Goal: Task Accomplishment & Management: Use online tool/utility

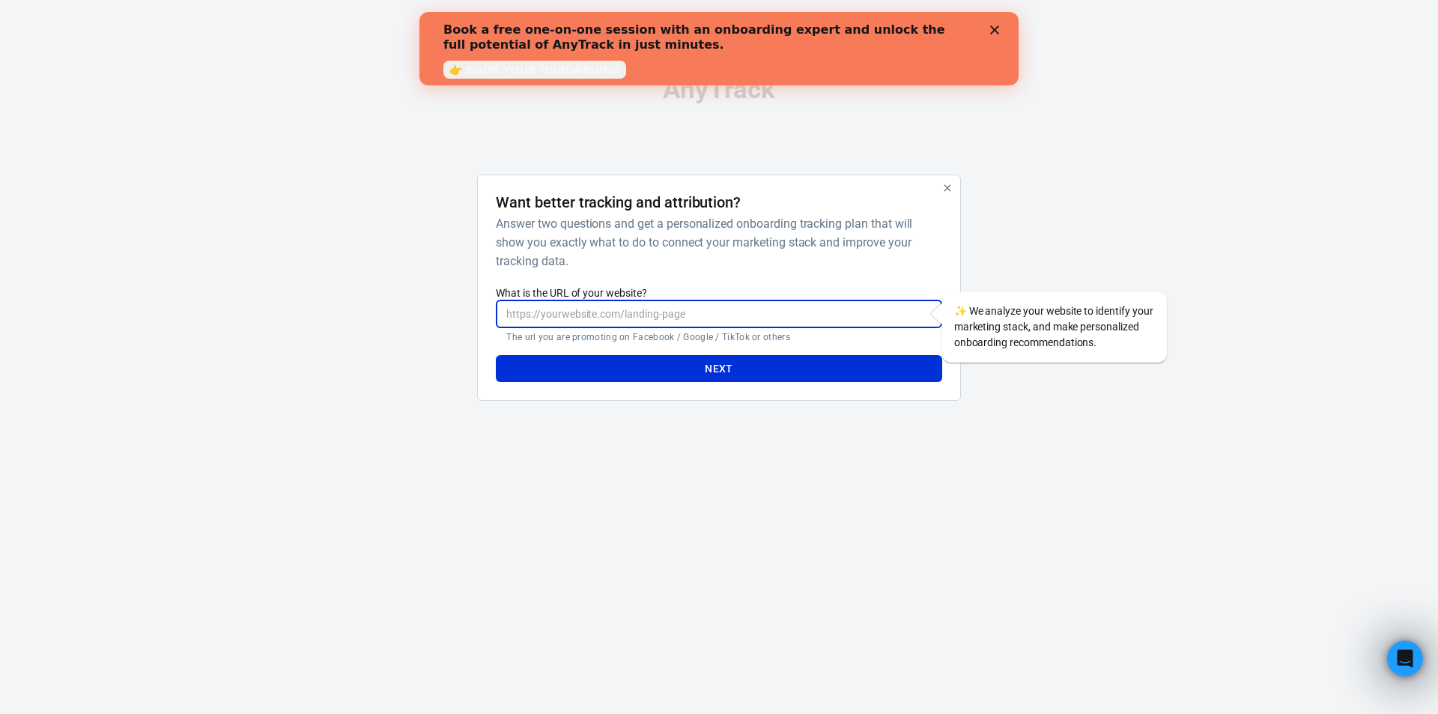
click at [629, 318] on input "What is the URL of your website?" at bounding box center [719, 314] width 446 height 28
paste input "https://pharmahealnews.shop/pineal-10x/"
type input "https://pharmahealnews.shop/pineal-10x/"
click at [660, 369] on button "Next" at bounding box center [719, 369] width 446 height 28
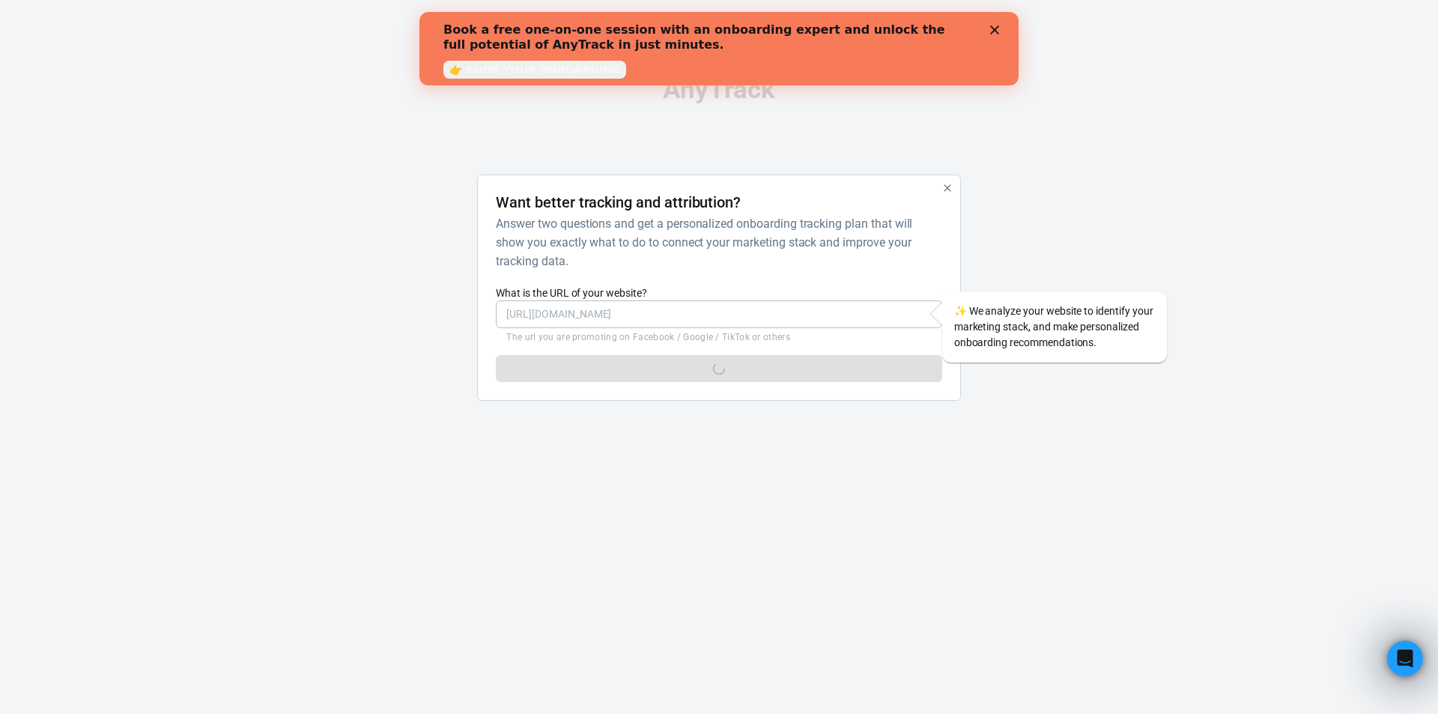
click at [995, 34] on div "Book a free one-on-one session with an onboarding expert and unlock the full po…" at bounding box center [719, 48] width 599 height 61
click at [995, 27] on icon "Close" at bounding box center [994, 29] width 9 height 9
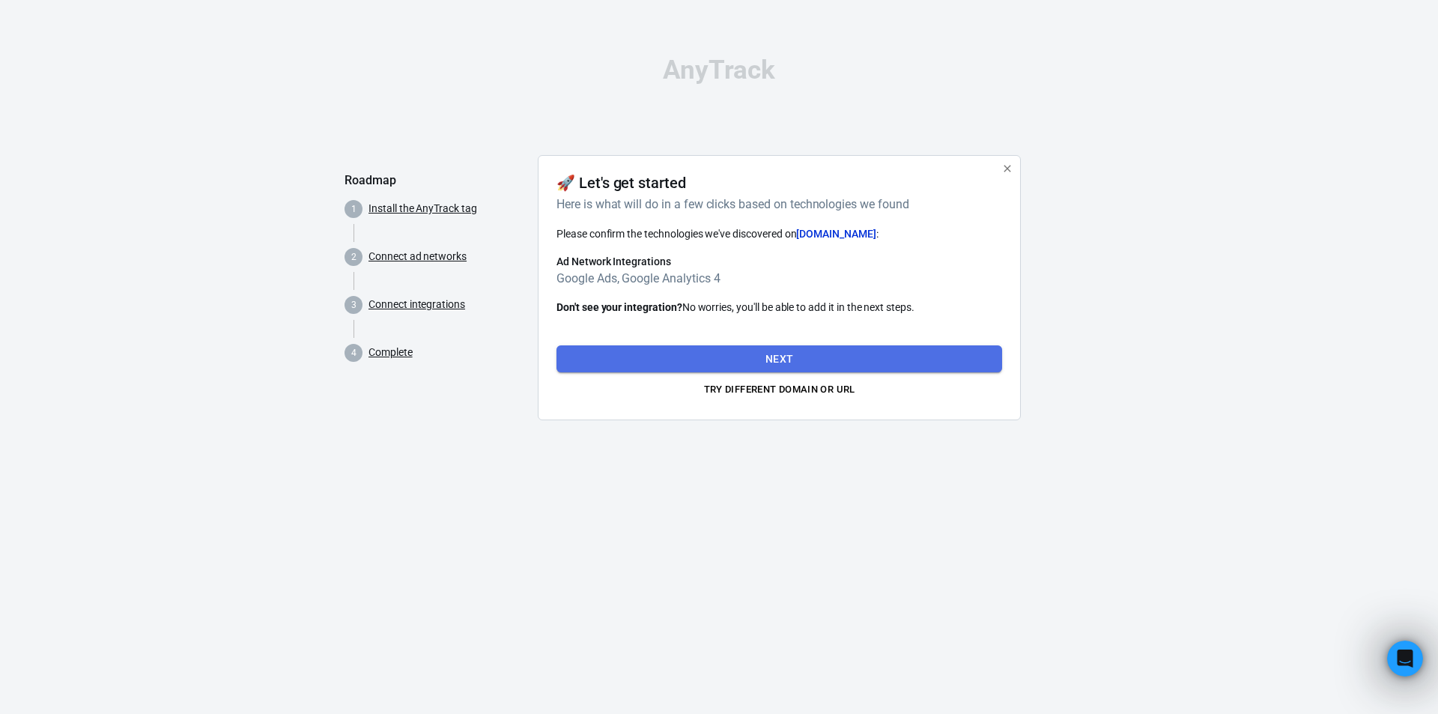
click at [760, 354] on button "Next" at bounding box center [780, 359] width 446 height 28
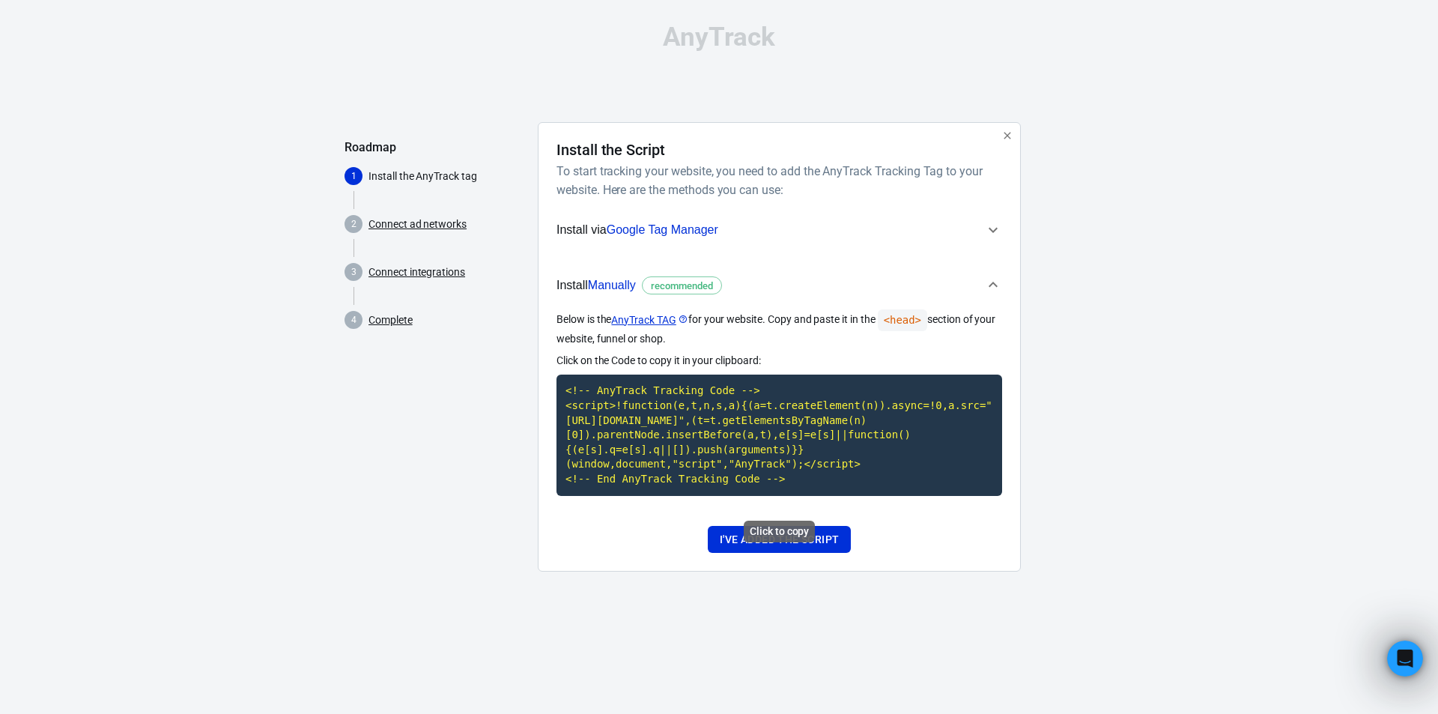
click at [800, 414] on code "<!-- AnyTrack Tracking Code --> <script>!function(e,t,n,s,a){(a=t.createElement…" at bounding box center [780, 435] width 446 height 121
click at [733, 553] on button "I've added the script" at bounding box center [779, 540] width 143 height 28
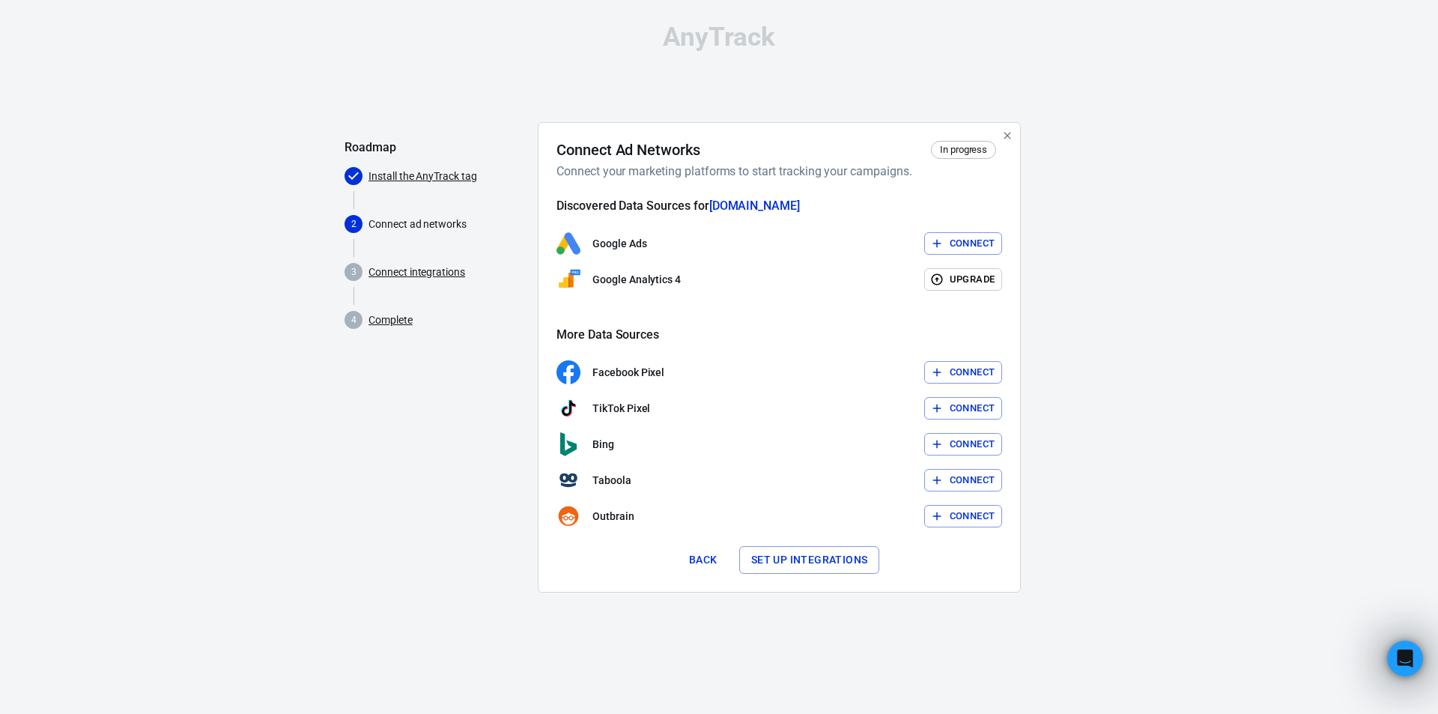
click at [754, 557] on button "Set up integrations" at bounding box center [809, 560] width 141 height 28
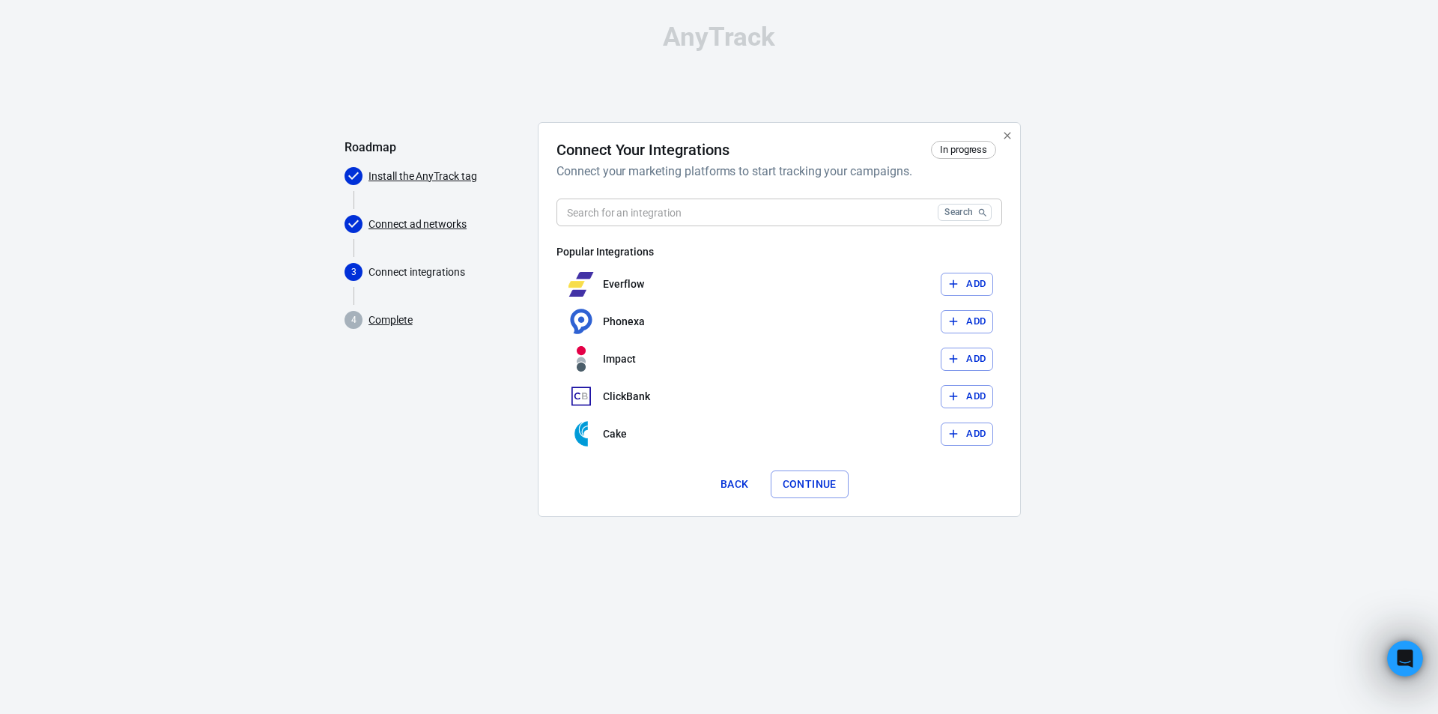
click at [703, 279] on div "Everflow Add" at bounding box center [780, 283] width 446 height 37
click at [673, 213] on input "text" at bounding box center [744, 213] width 375 height 28
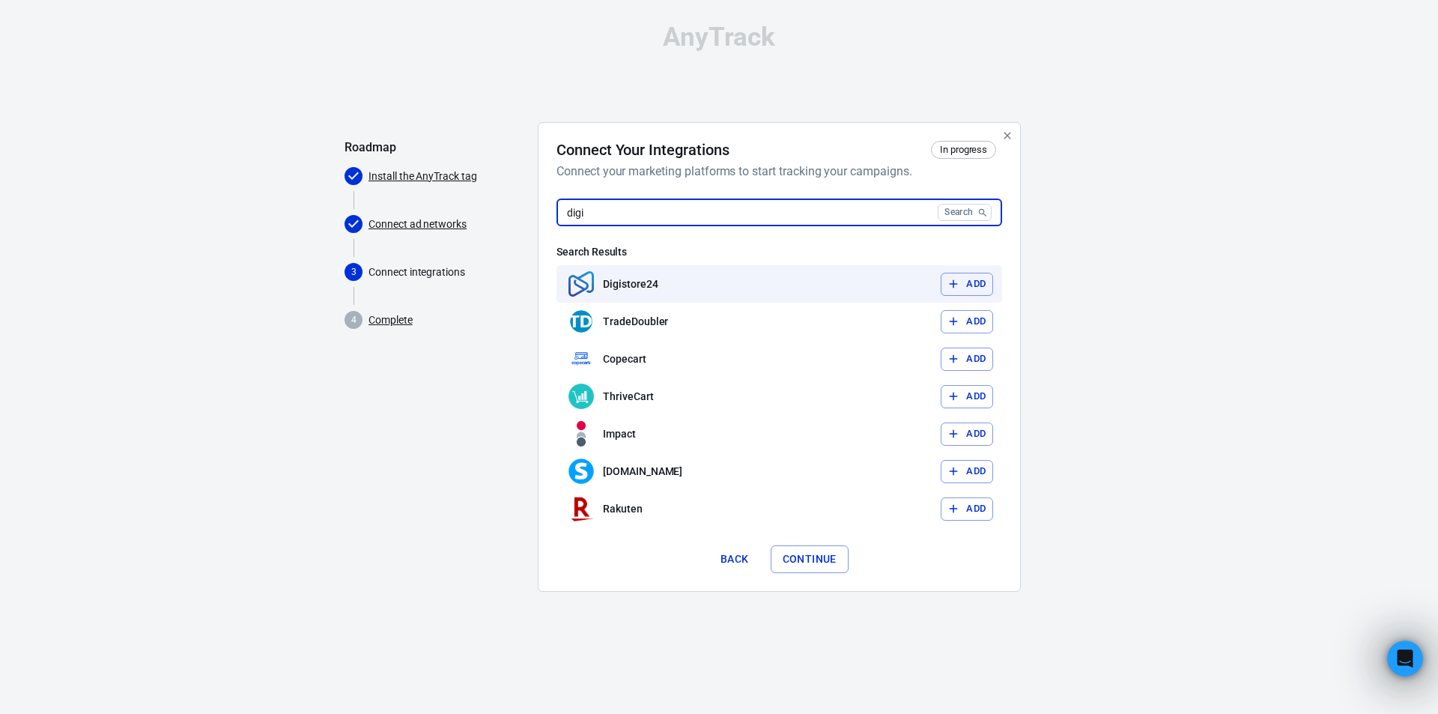
type input "digi"
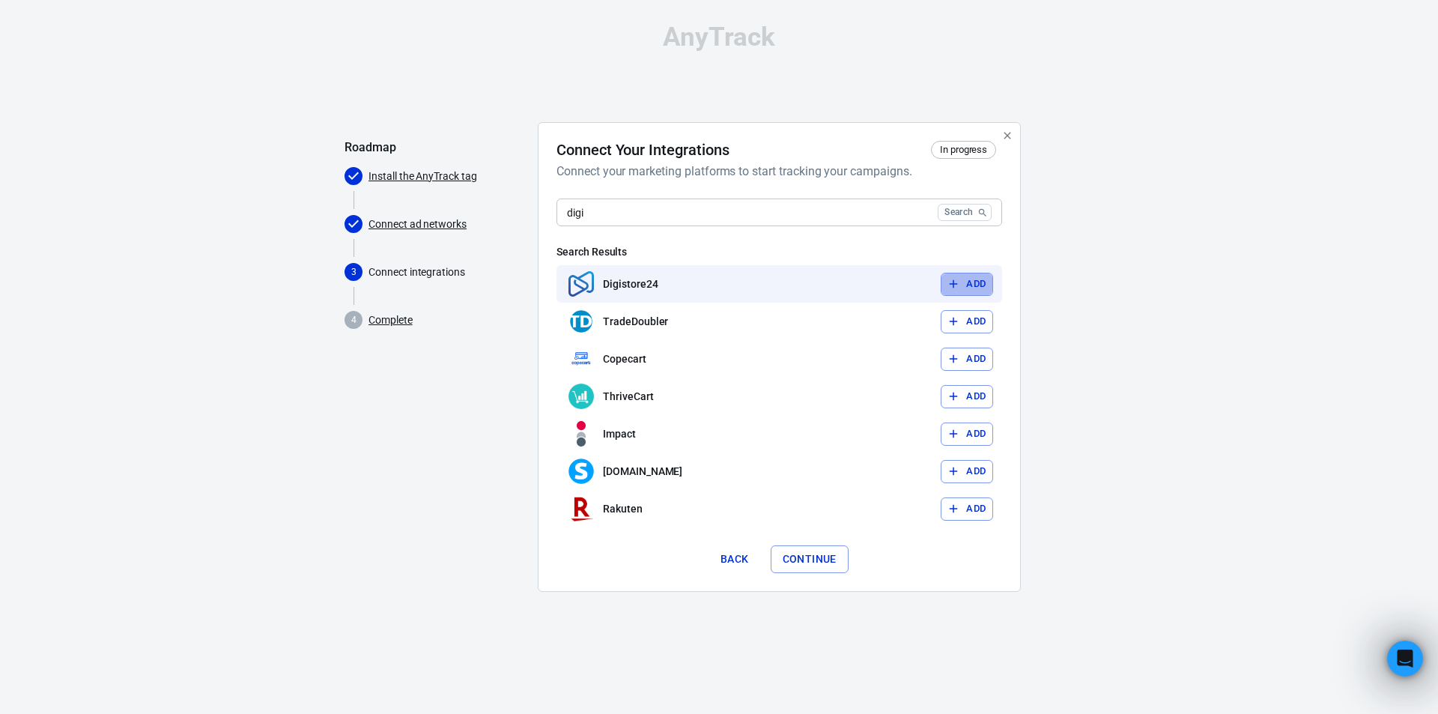
click at [971, 283] on button "Add" at bounding box center [967, 284] width 52 height 23
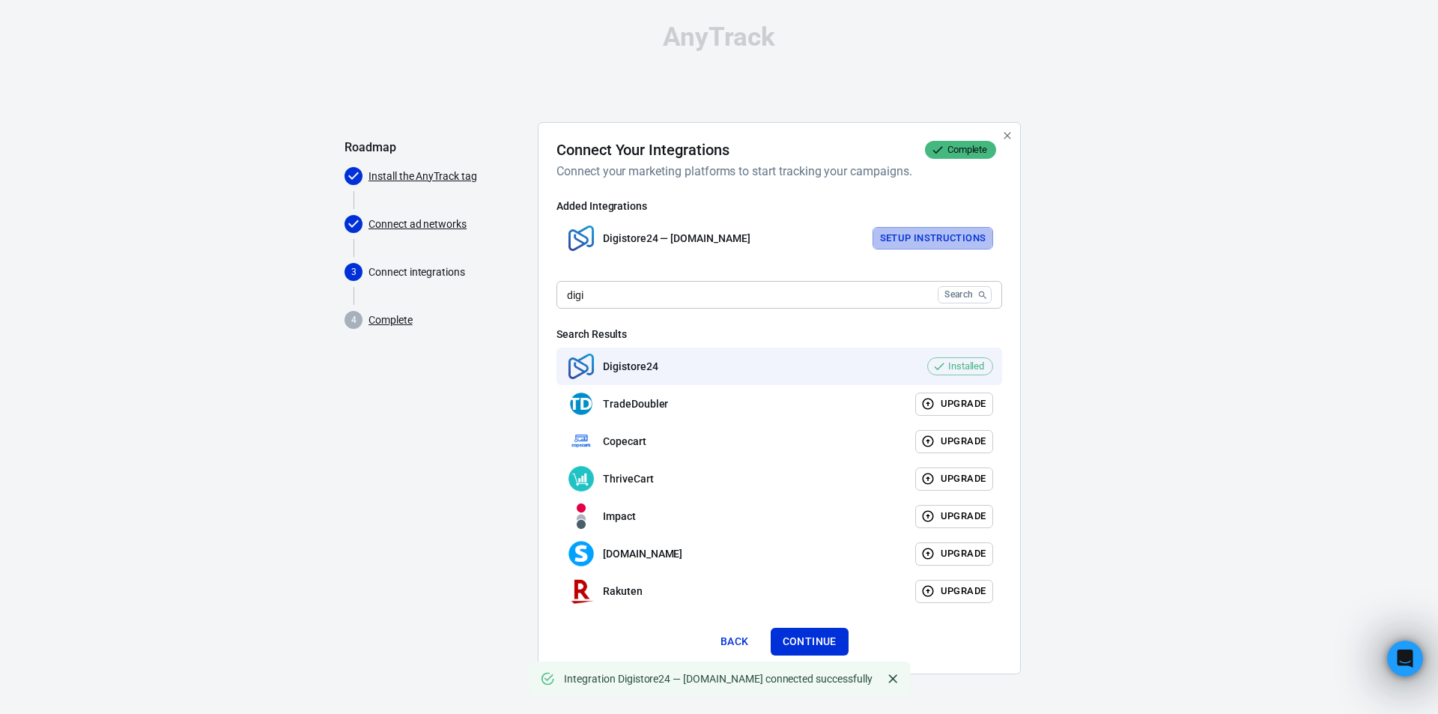
click at [951, 237] on button "Setup Instructions" at bounding box center [933, 238] width 121 height 23
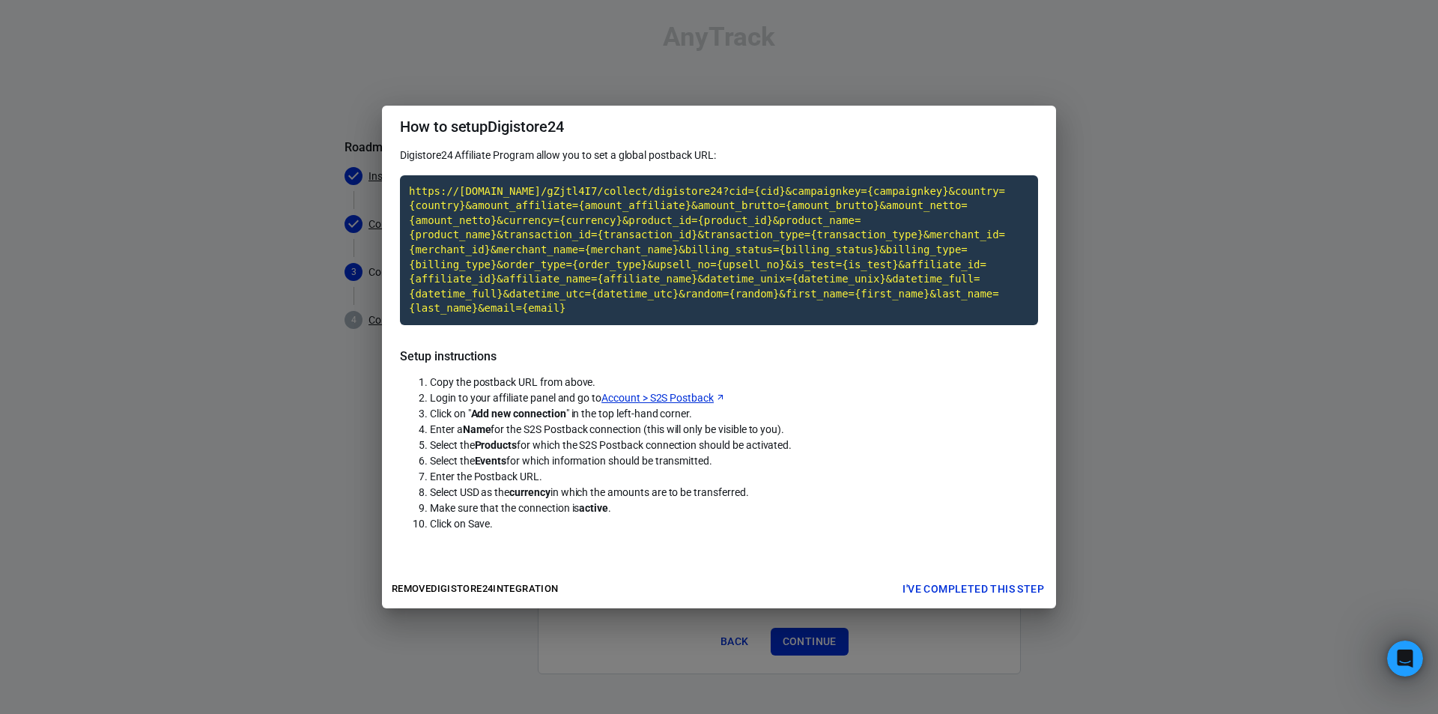
click at [712, 344] on div "Digistore24 Affiliate Program allow you to set a global postback URL: https://t…" at bounding box center [719, 351] width 638 height 407
click at [726, 316] on code "https://t1.anytrack.io/gZjtl4I7/collect/digistore24?cid={cid}&campaignkey={camp…" at bounding box center [719, 250] width 638 height 150
click at [584, 288] on code "https://t1.anytrack.io/gZjtl4I7/collect/digistore24?cid={cid}&campaignkey={camp…" at bounding box center [719, 250] width 638 height 150
click at [918, 588] on button "I've completed this step" at bounding box center [974, 589] width 154 height 28
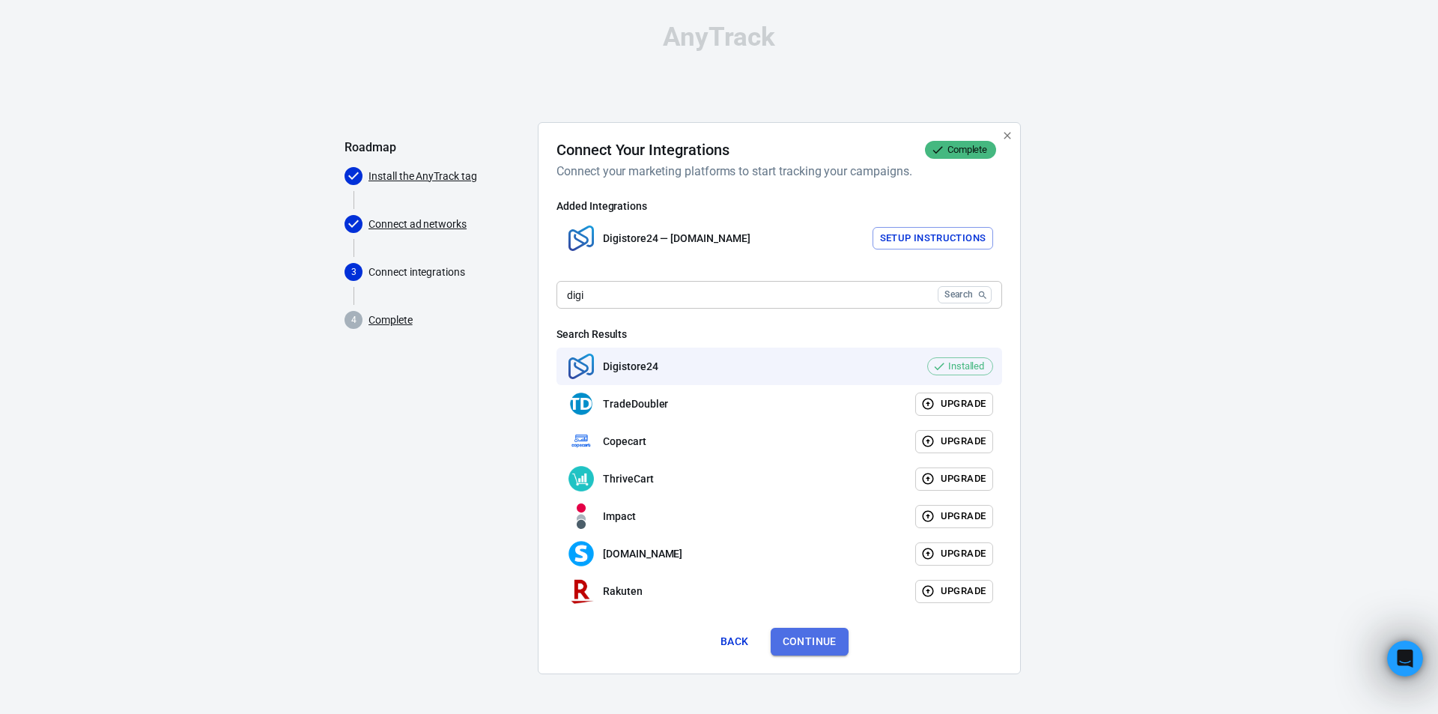
click at [820, 632] on button "Continue" at bounding box center [810, 642] width 78 height 28
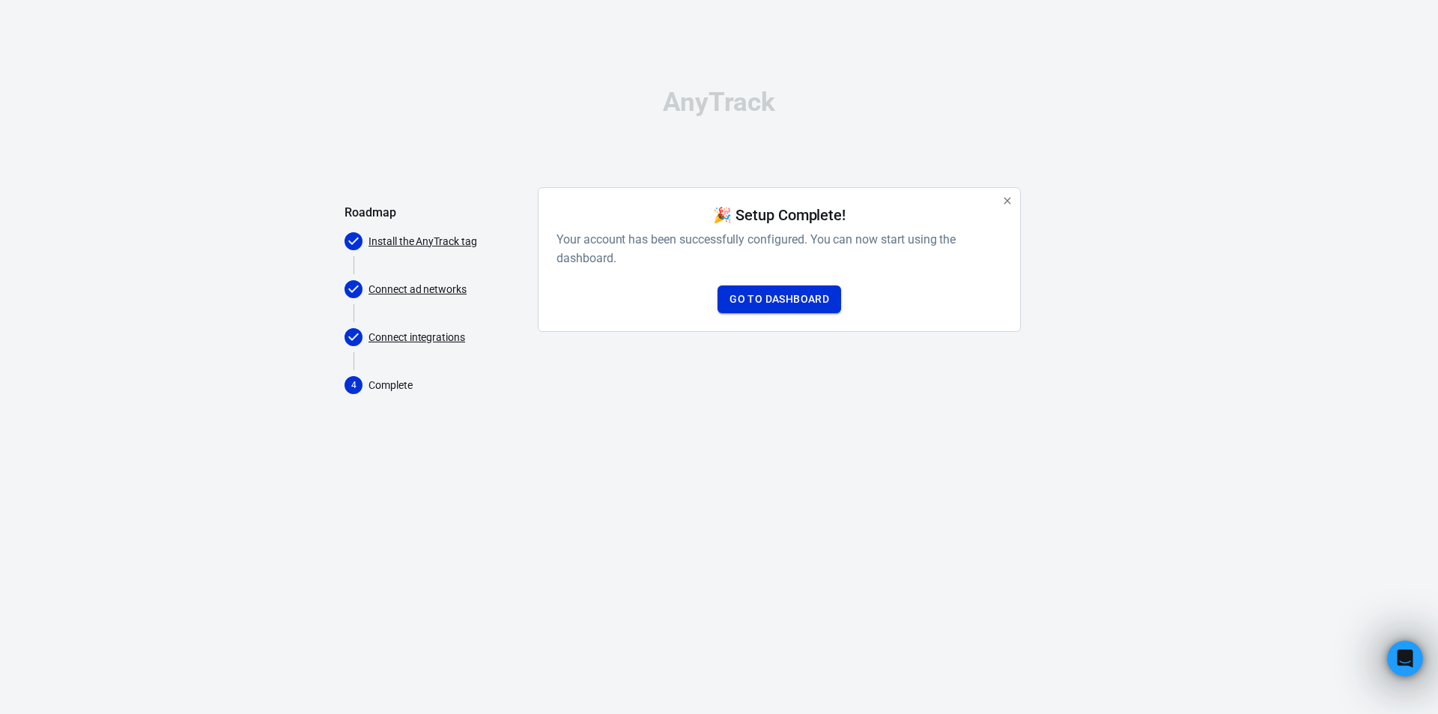
click at [800, 296] on link "Go to Dashboard" at bounding box center [780, 299] width 124 height 28
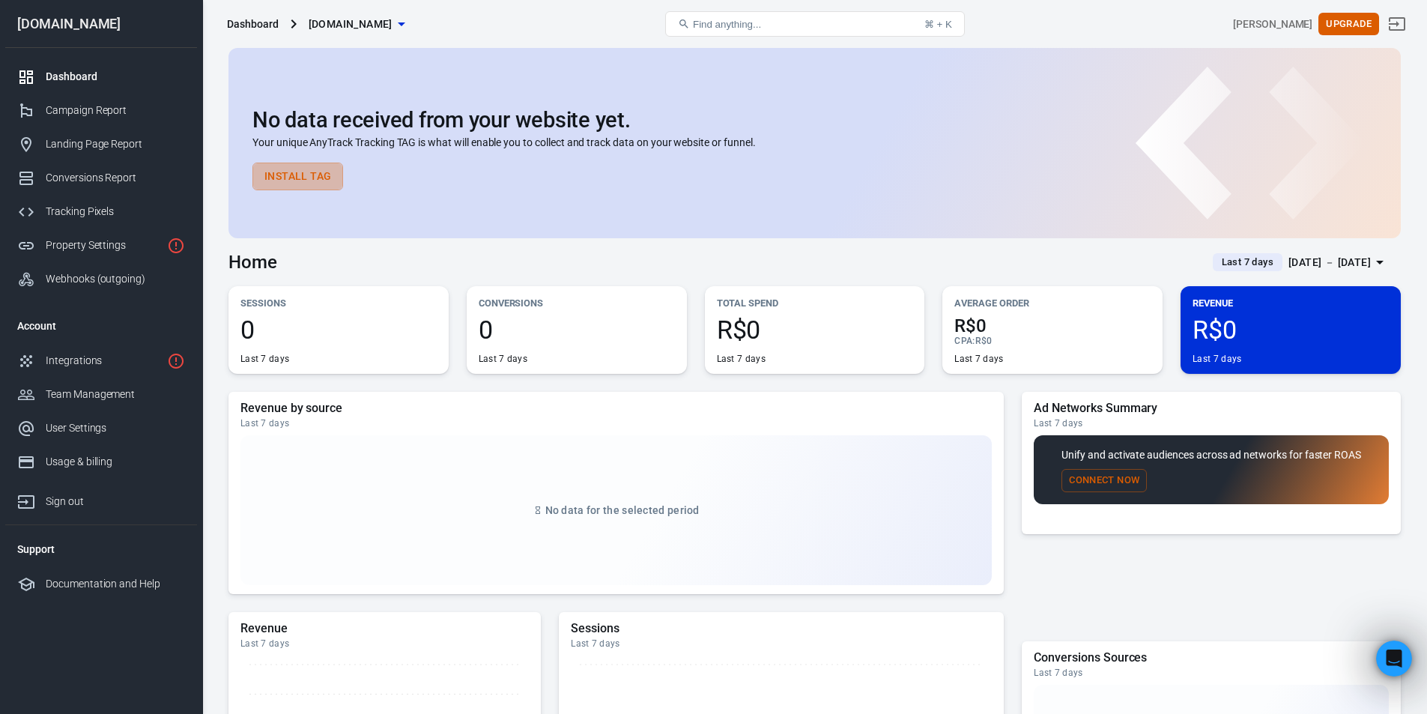
click at [319, 175] on button "Install Tag" at bounding box center [297, 177] width 91 height 28
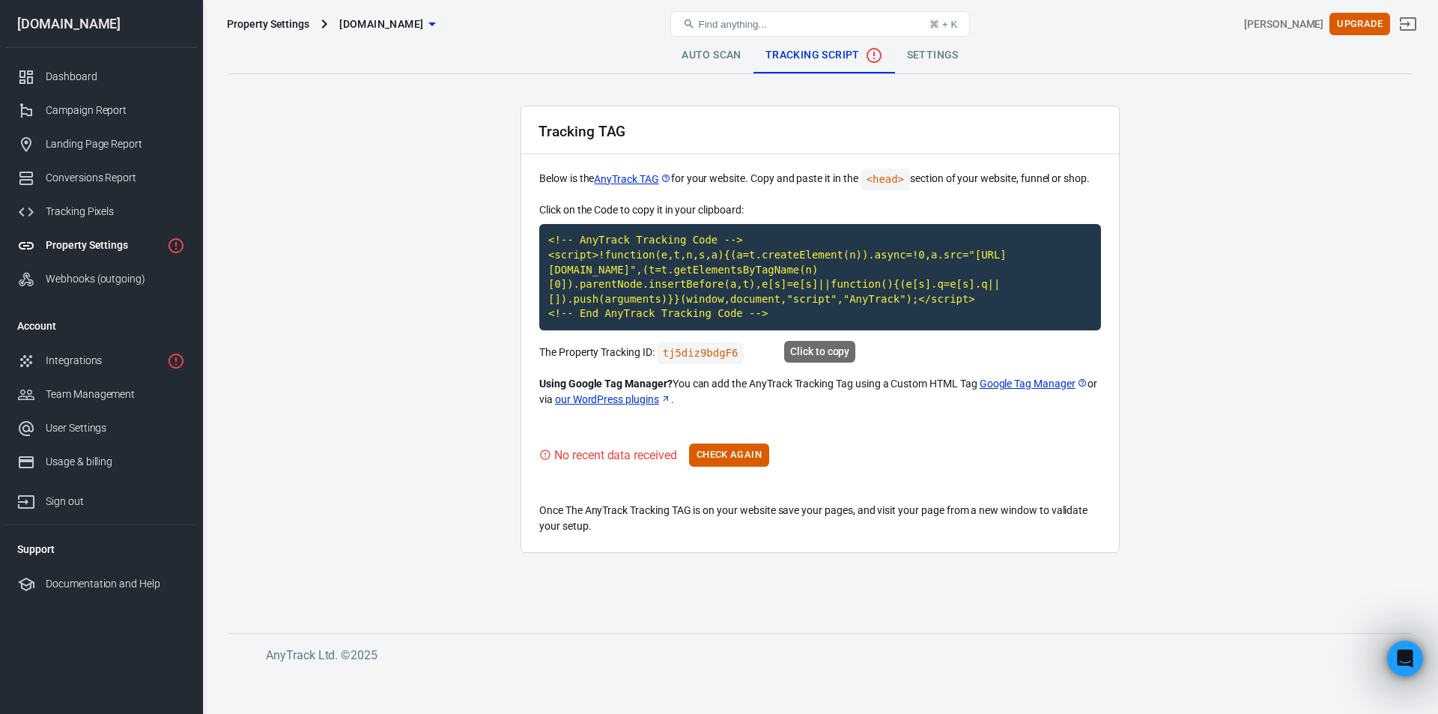
click at [629, 244] on code "<!-- AnyTrack Tracking Code --> <script>!function(e,t,n,s,a){(a=t.createElement…" at bounding box center [820, 277] width 562 height 106
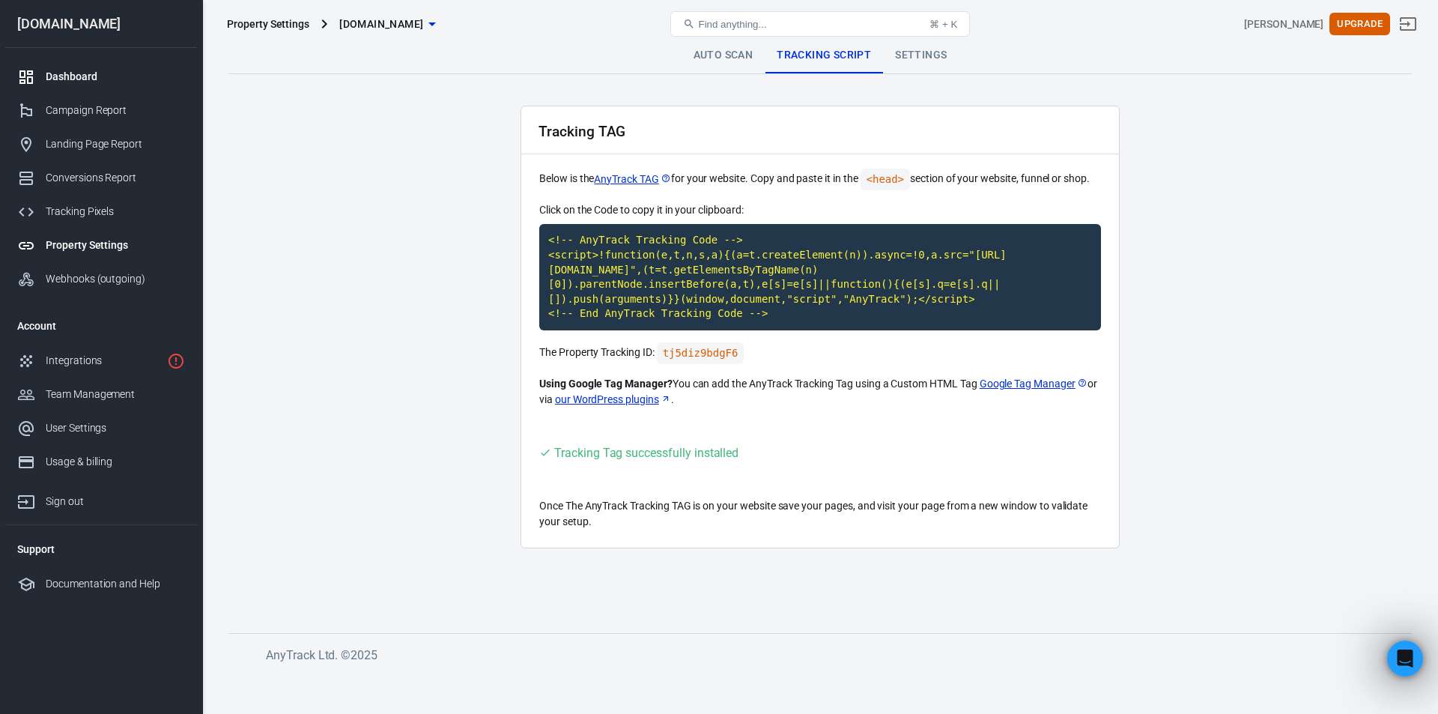
click at [70, 74] on div "Dashboard" at bounding box center [115, 77] width 139 height 16
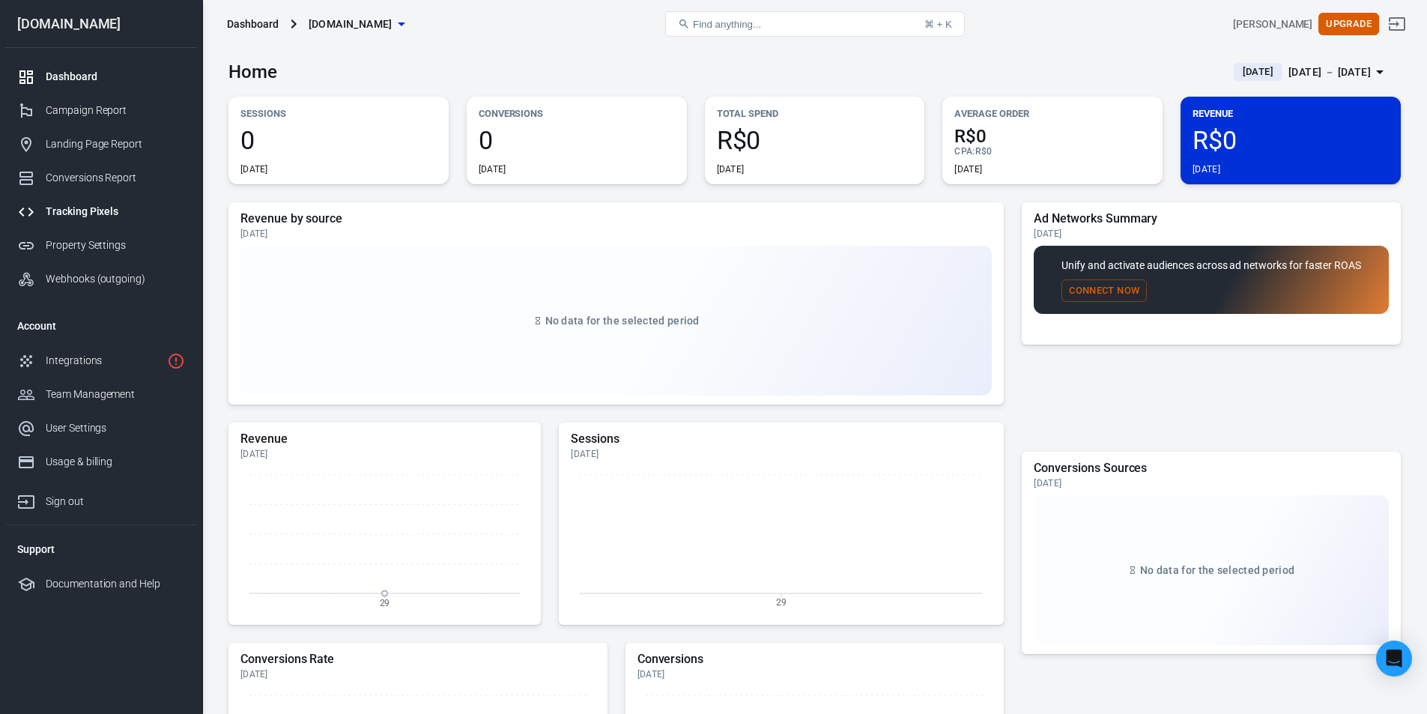
click at [105, 207] on div "Tracking Pixels" at bounding box center [115, 212] width 139 height 16
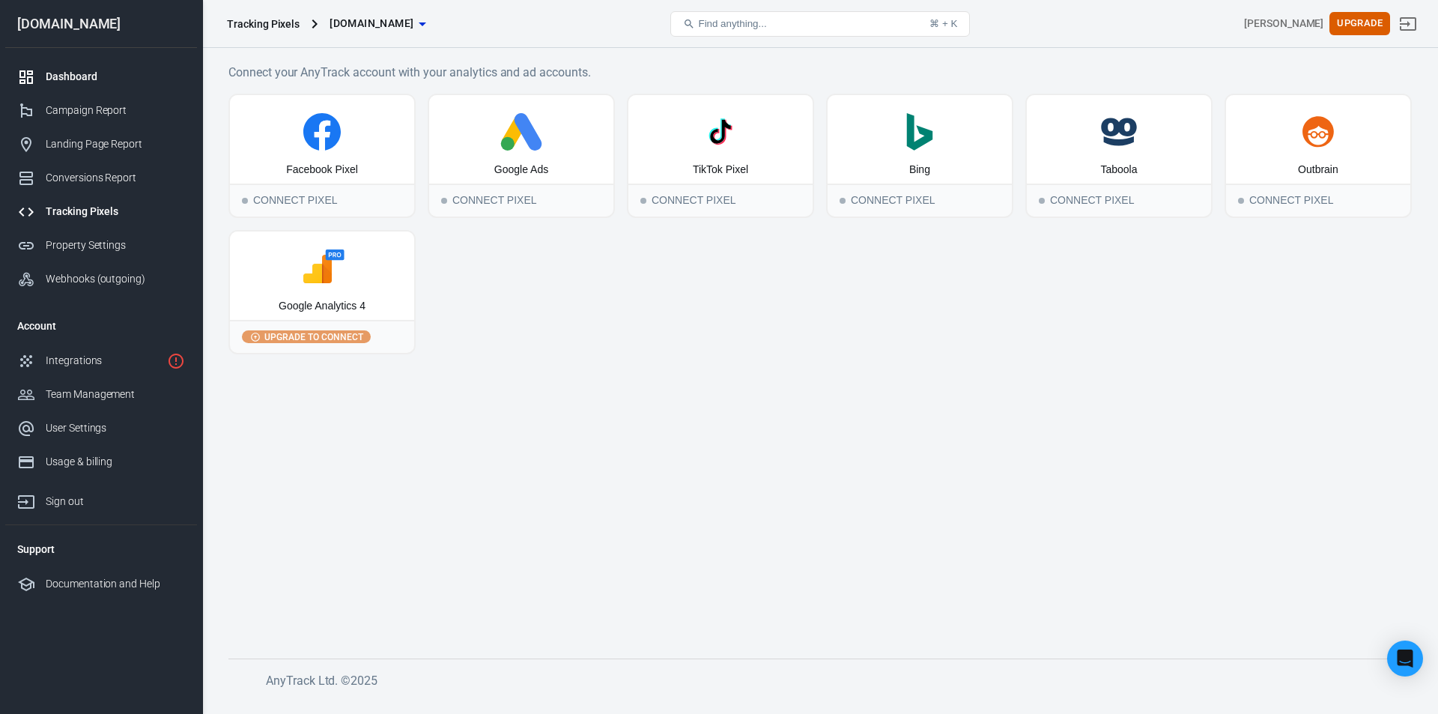
click at [102, 70] on div "Dashboard" at bounding box center [115, 77] width 139 height 16
